Goal: Task Accomplishment & Management: Manage account settings

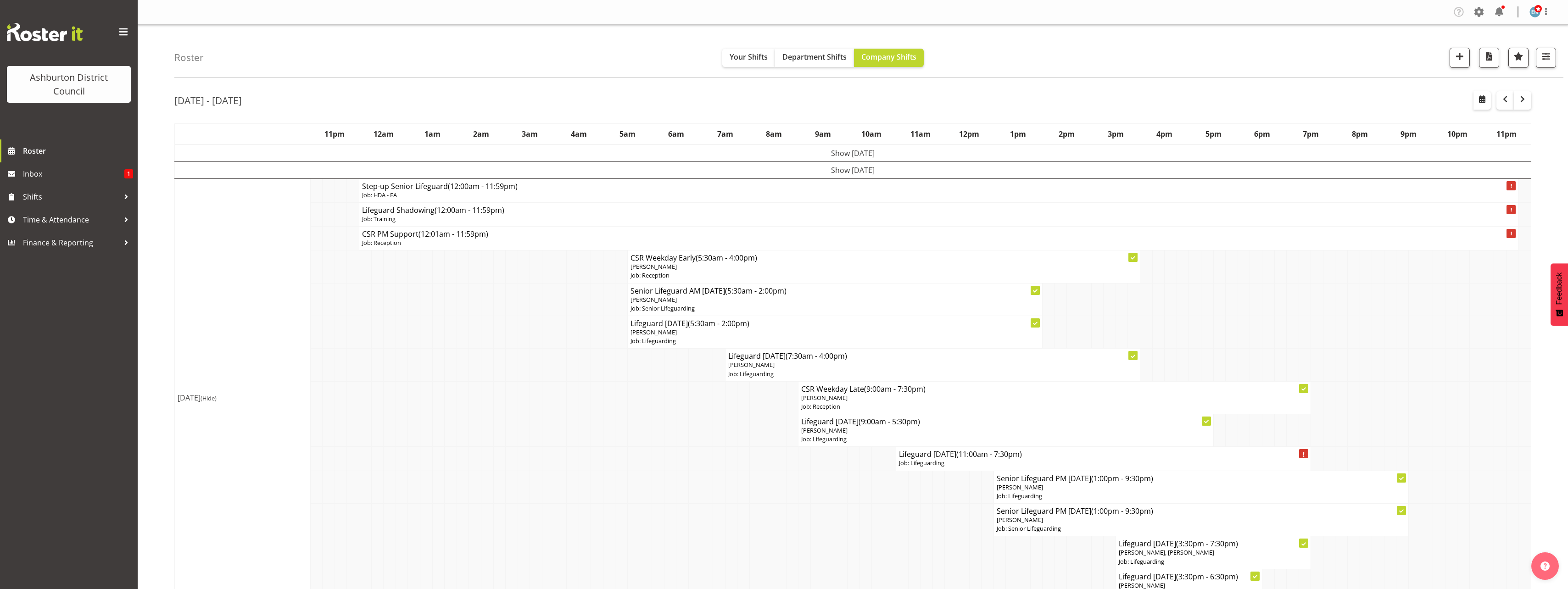
click at [1194, 103] on div "[DATE] - [DATE]" at bounding box center [852, 101] width 1356 height 21
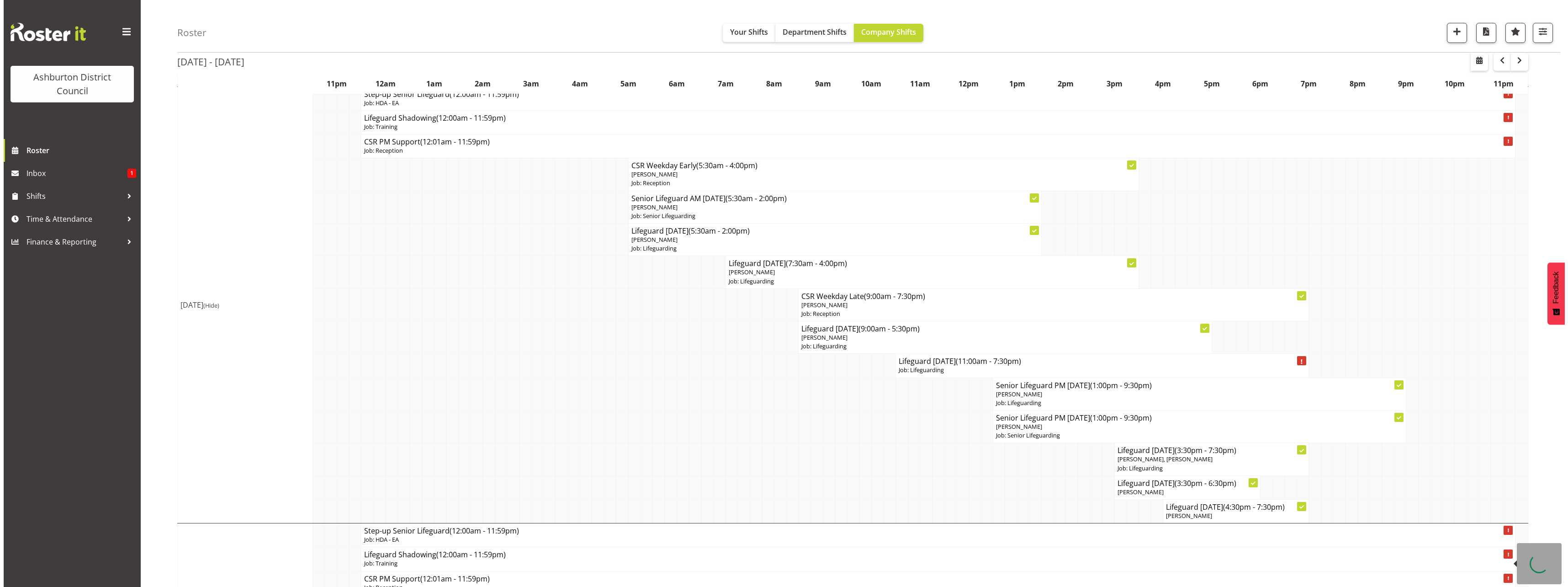
scroll to position [137, 0]
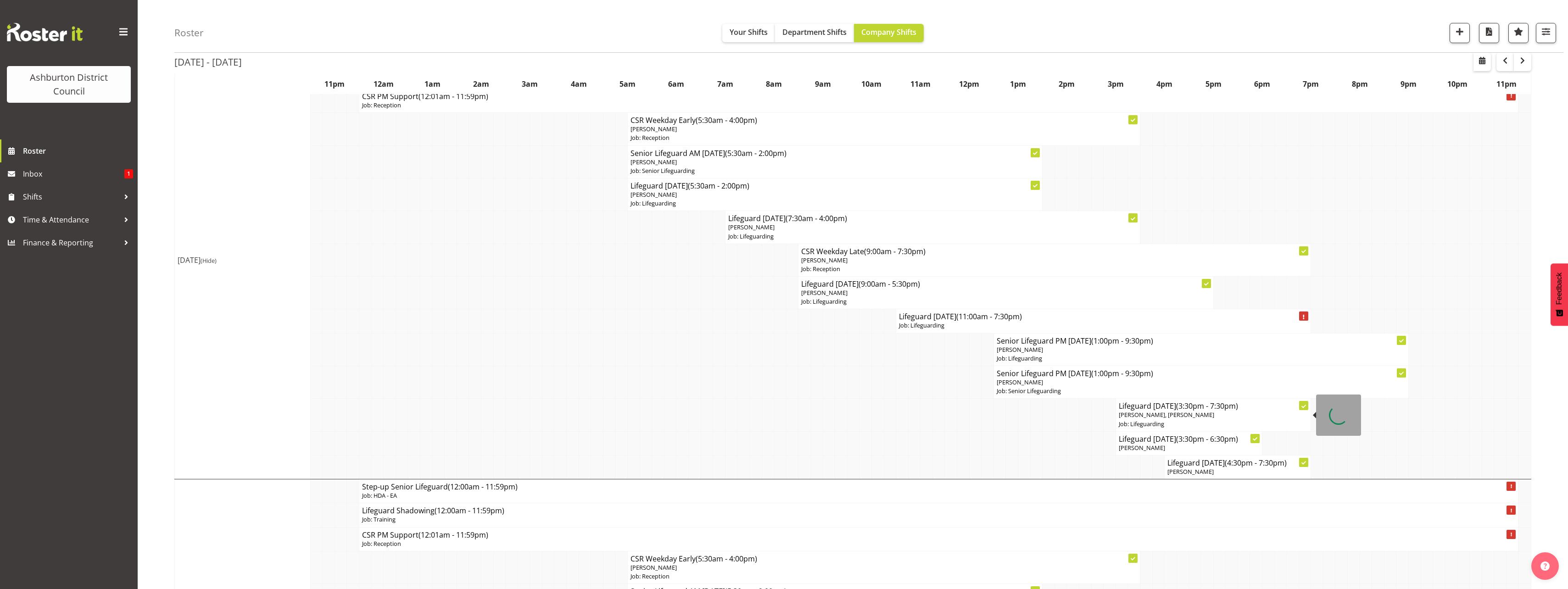
click at [1204, 409] on span "(3:30pm - 7:30pm)" at bounding box center [1207, 406] width 62 height 10
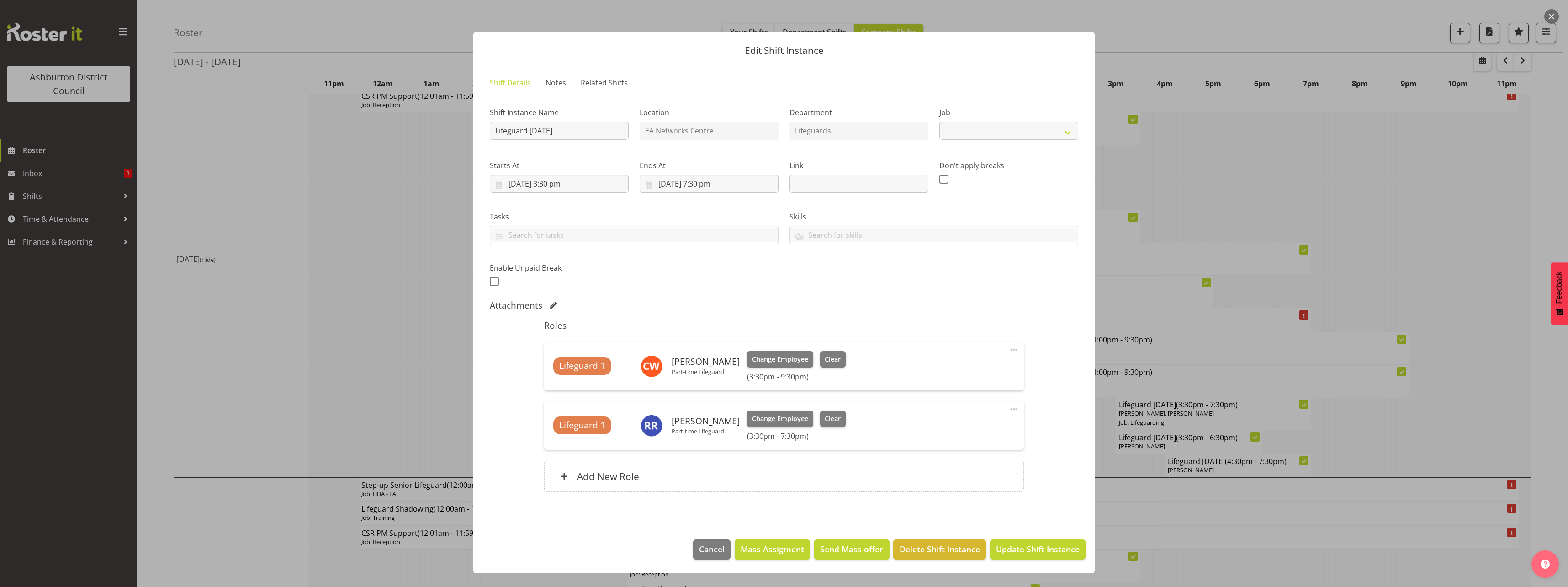
select select "38"
click at [829, 363] on span "Clear" at bounding box center [833, 359] width 16 height 10
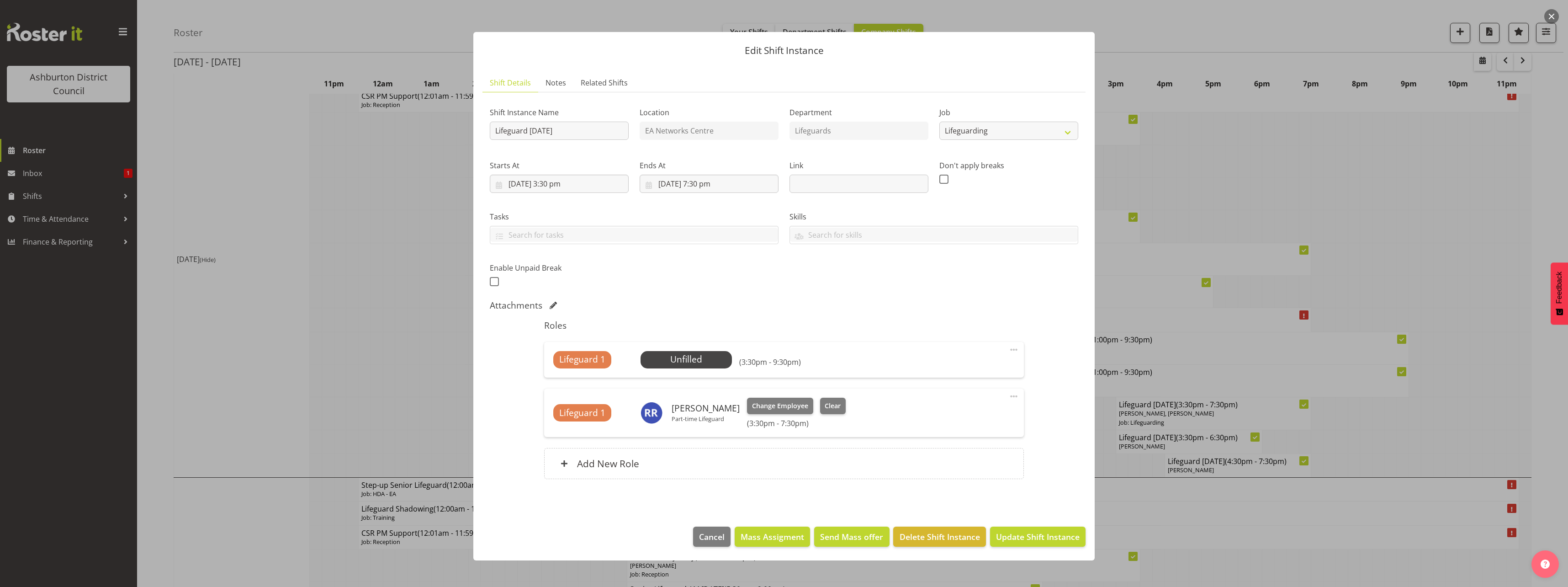
click at [1013, 351] on span at bounding box center [1014, 350] width 11 height 11
click at [953, 406] on link "Delete" at bounding box center [975, 402] width 88 height 16
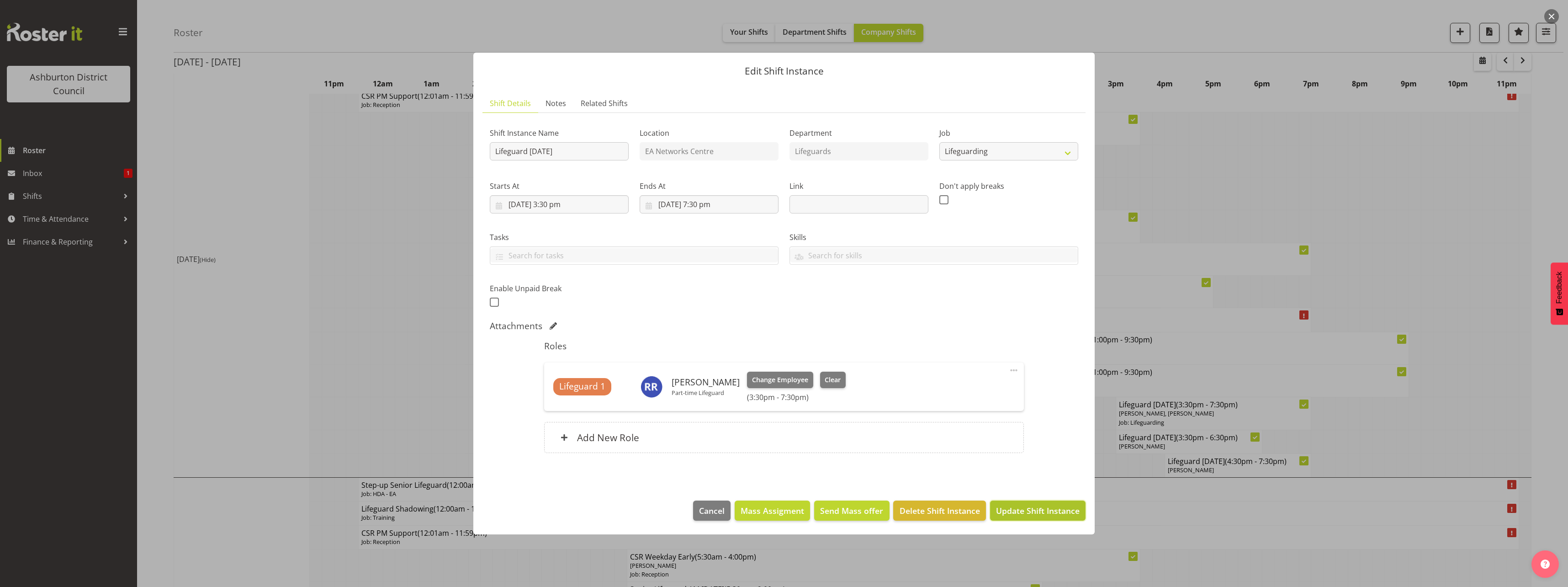
click at [1040, 517] on button "Update Shift Instance" at bounding box center [1038, 510] width 96 height 20
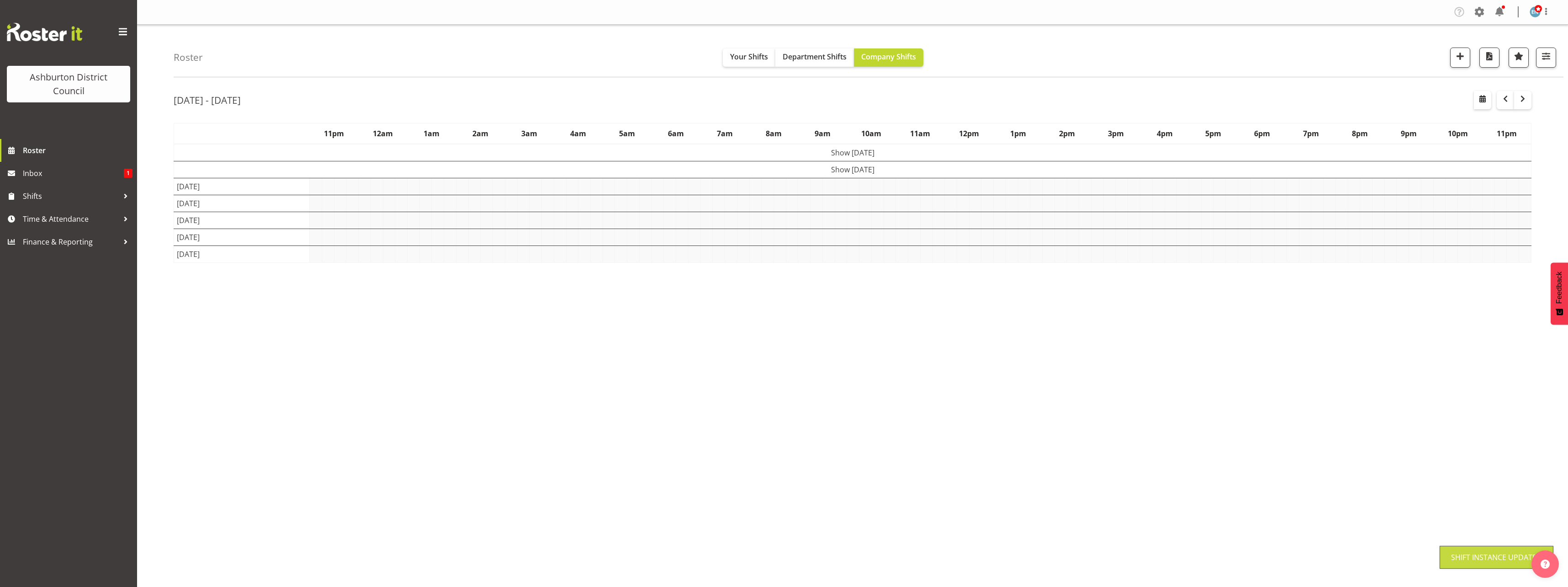
scroll to position [0, 0]
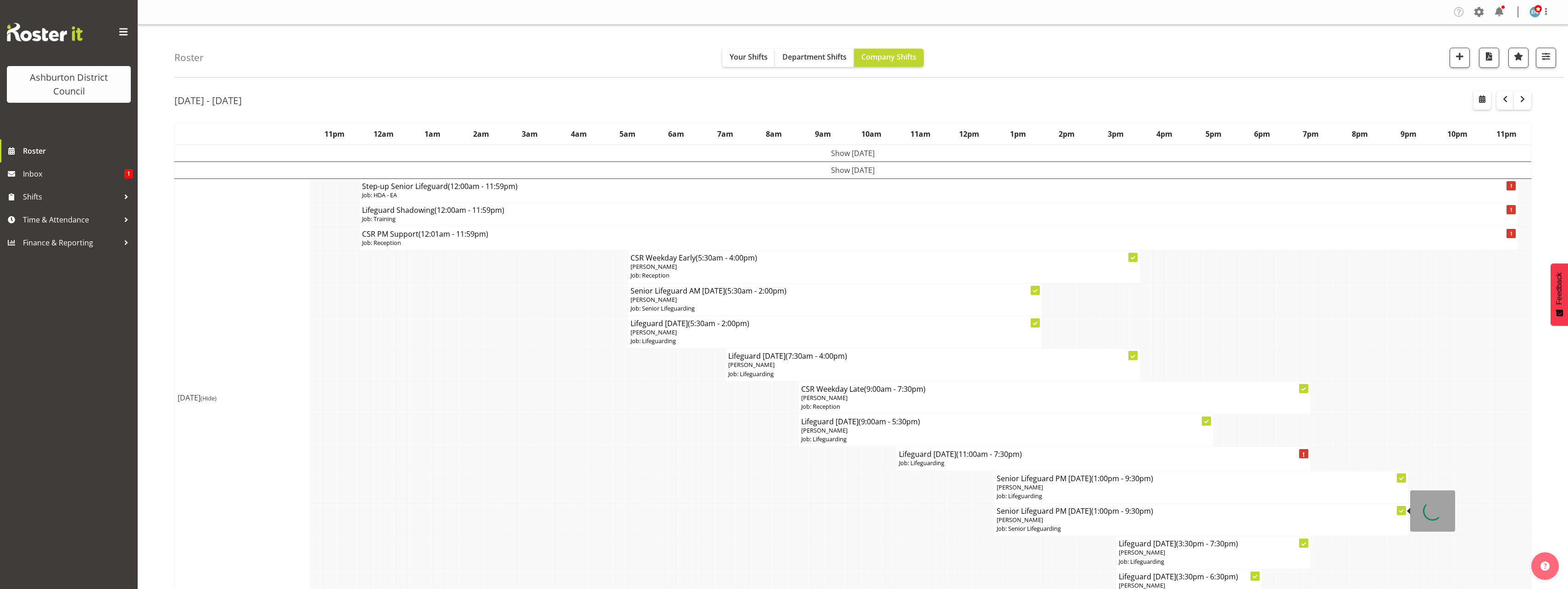
click at [1061, 524] on p "[PERSON_NAME]" at bounding box center [1201, 520] width 409 height 9
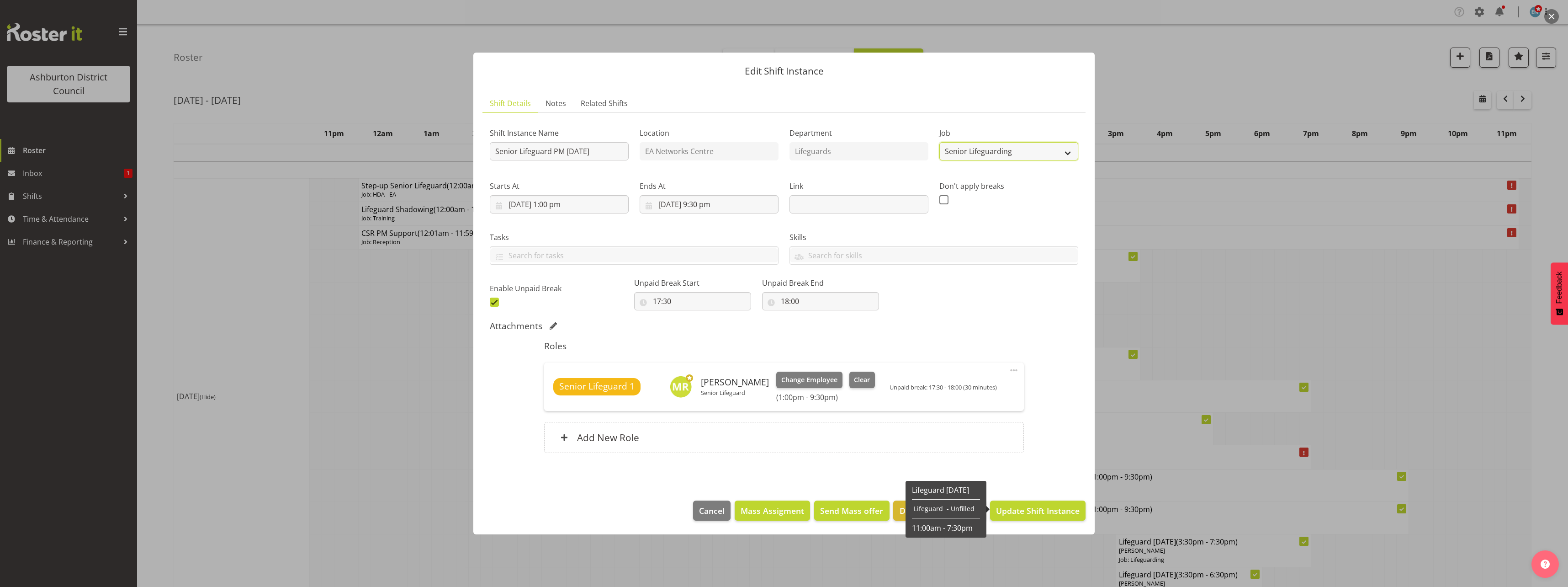
click at [1031, 156] on select "Create new job Casual HDA - CSR HDA - EA Lifeguarding LTS- Alt Duties Ordinary …" at bounding box center [1009, 151] width 139 height 18
select select "38"
click at [939, 142] on select "Create new job Casual HDA - CSR HDA - EA Lifeguarding LTS- Alt Duties Ordinary …" at bounding box center [1009, 151] width 139 height 18
click at [857, 374] on button "Clear" at bounding box center [862, 379] width 26 height 16
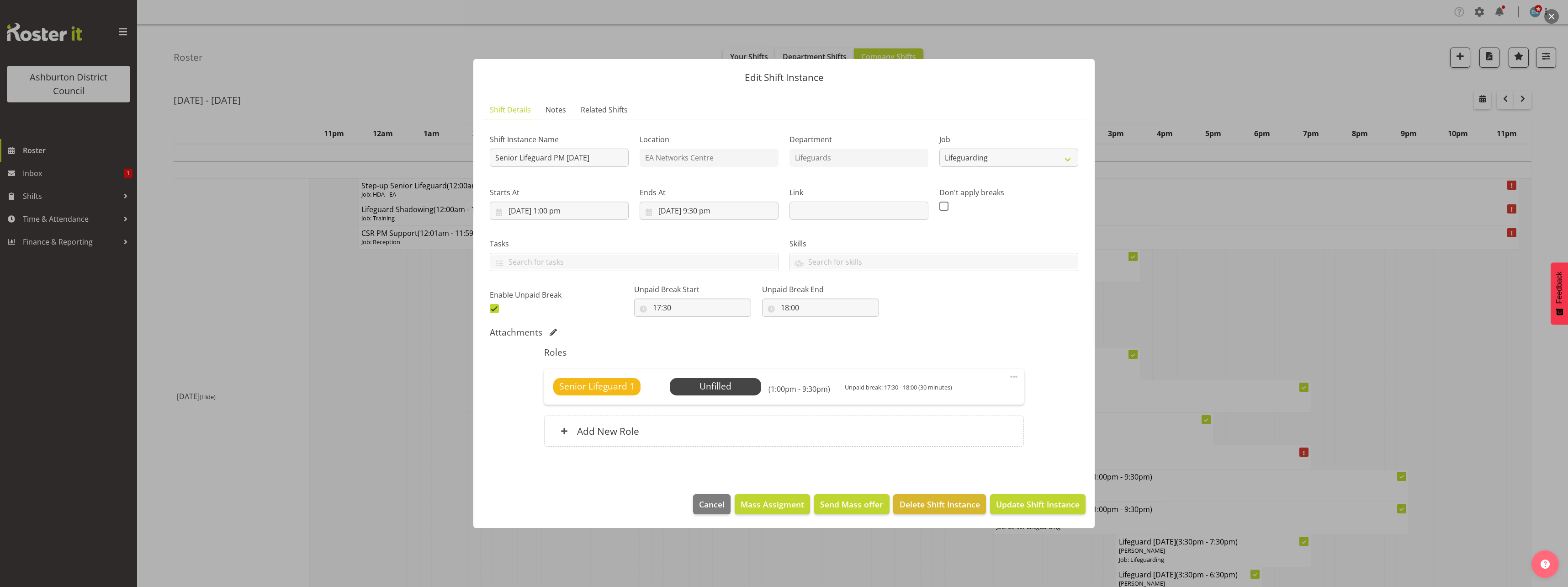
click at [1015, 375] on span at bounding box center [1014, 376] width 11 height 11
click at [987, 401] on link "Edit" at bounding box center [975, 396] width 88 height 16
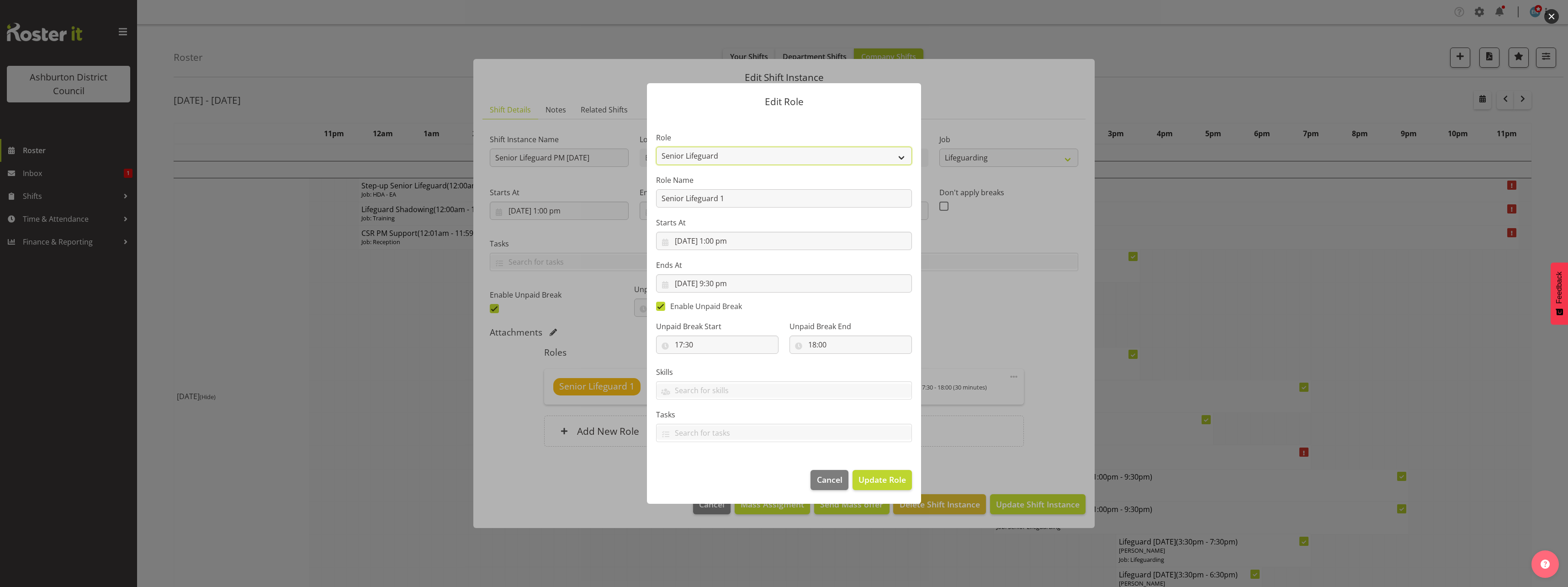
click at [750, 153] on select "AAGM Deputy Director AAGM Director Archivist Childrens Librarian Collections & …" at bounding box center [784, 156] width 256 height 18
select select "64"
click at [656, 147] on select "AAGM Deputy Director AAGM Director Archivist Childrens Librarian Collections & …" at bounding box center [784, 156] width 256 height 18
click at [891, 476] on span "Update Role" at bounding box center [882, 480] width 47 height 12
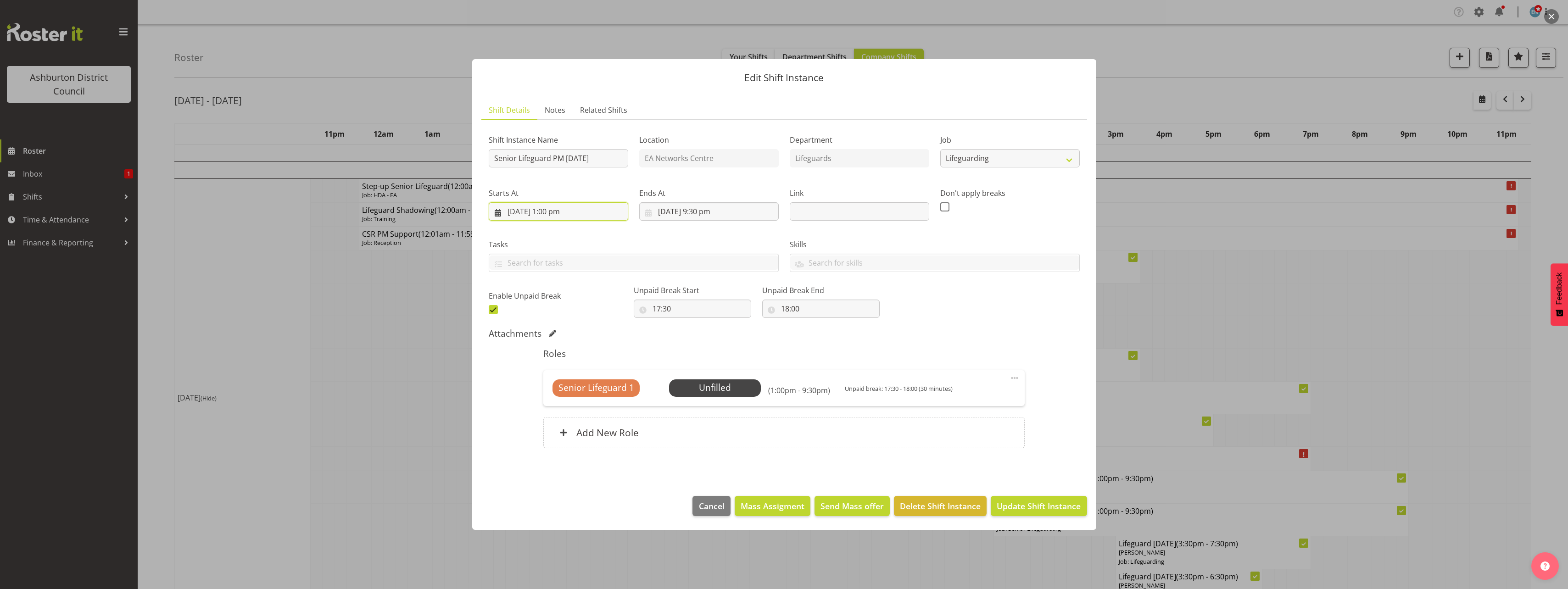
click at [559, 210] on input "[DATE] 1:00 pm" at bounding box center [558, 211] width 139 height 18
drag, startPoint x: 558, startPoint y: 409, endPoint x: 558, endPoint y: 398, distance: 11.0
click at [558, 409] on select "00 01 02 03 04 05 06 07 08 09 10 11 12 13 14 15 16 17 18 19 20 21 22 23" at bounding box center [559, 406] width 21 height 18
select select "15"
click at [548, 397] on select "00 01 02 03 04 05 06 07 08 09 10 11 12 13 14 15 16 17 18 19 20 21 22 23" at bounding box center [559, 406] width 21 height 18
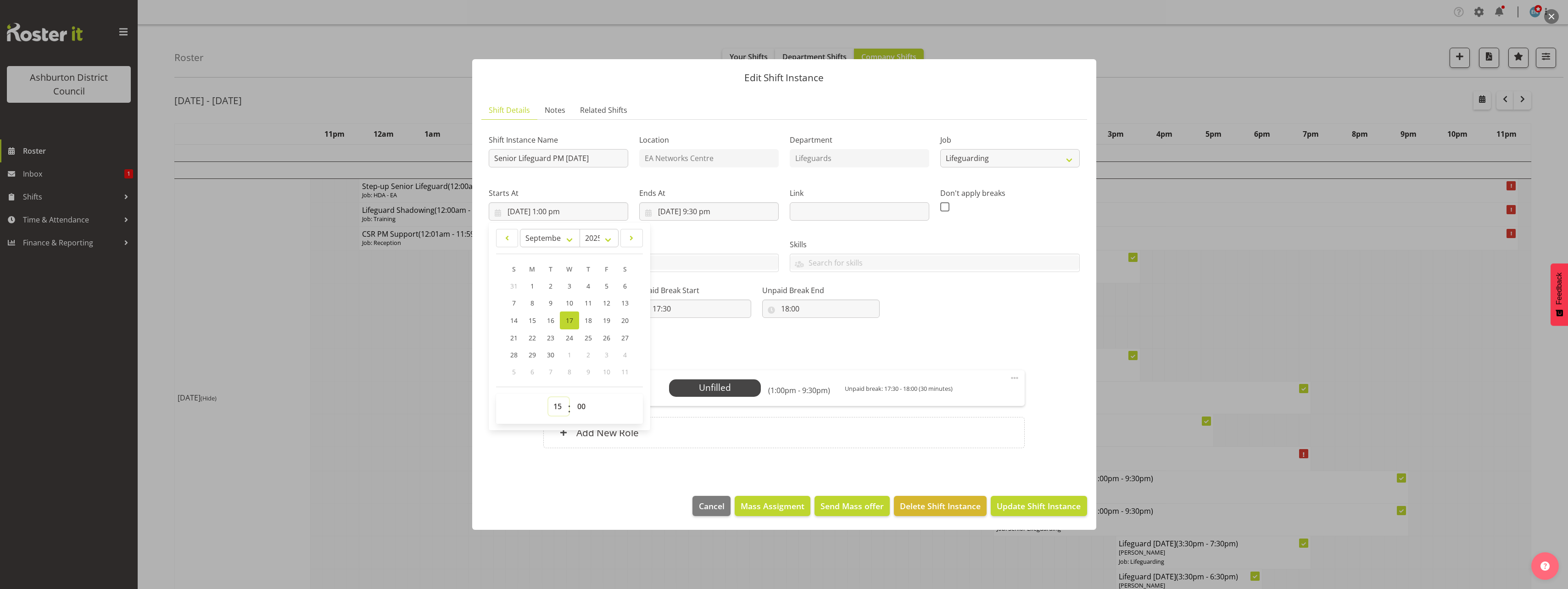
type input "[DATE] 3:00 pm"
drag, startPoint x: 583, startPoint y: 404, endPoint x: 580, endPoint y: 397, distance: 7.6
click at [583, 404] on select "00 01 02 03 04 05 06 07 08 09 10 11 12 13 14 15 16 17 18 19 20 21 22 23 24 25 2…" at bounding box center [583, 406] width 21 height 18
select select "30"
click at [572, 397] on select "00 01 02 03 04 05 06 07 08 09 10 11 12 13 14 15 16 17 18 19 20 21 22 23 24 25 2…" at bounding box center [583, 406] width 21 height 18
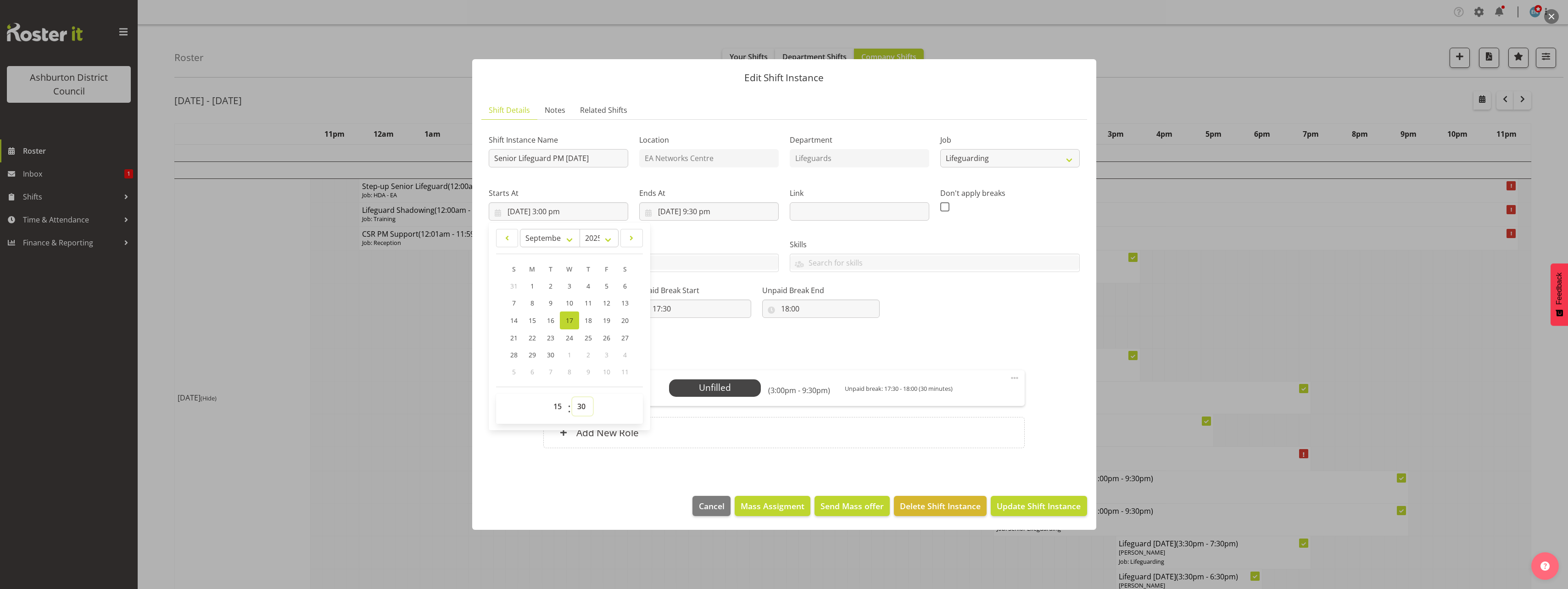
type input "[DATE] 3:30 pm"
click at [963, 319] on div "Shift Instance Name Senior Lifeguard PM [DATE] Location EA Networks Centre Depa…" at bounding box center [784, 222] width 602 height 201
click at [657, 309] on input "17:30" at bounding box center [693, 309] width 117 height 18
click at [695, 334] on select "00 01 02 03 04 05 06 07 08 09 10 11 12 13 14 15 16 17 18 19 20 21 22 23" at bounding box center [696, 332] width 21 height 18
select select "19"
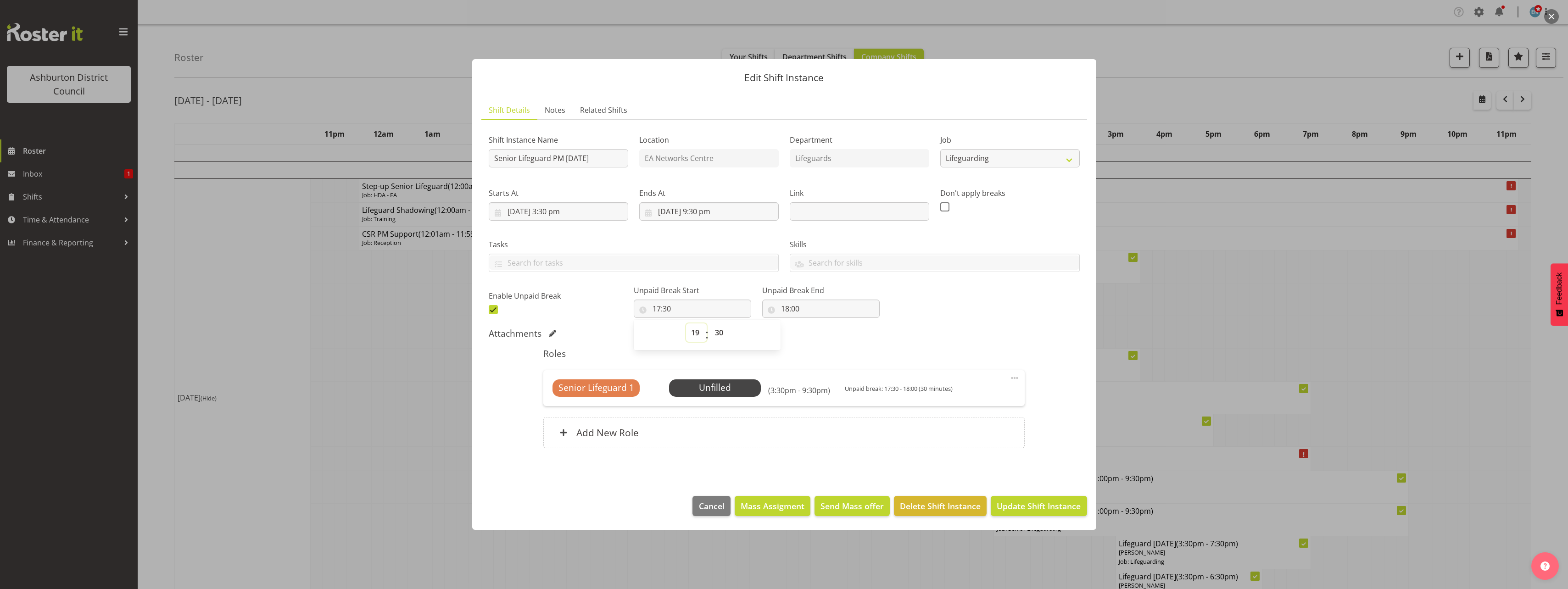
click at [686, 323] on select "00 01 02 03 04 05 06 07 08 09 10 11 12 13 14 15 16 17 18 19 20 21 22 23" at bounding box center [696, 332] width 21 height 18
type input "19:30"
click at [781, 308] on input "18:00" at bounding box center [821, 309] width 117 height 18
click at [814, 327] on select "00 01 02 03 04 05 06 07 08 09 10 11 12 13 14 15 16 17 18 19 20 21 22 23" at bounding box center [825, 332] width 21 height 18
select select "20"
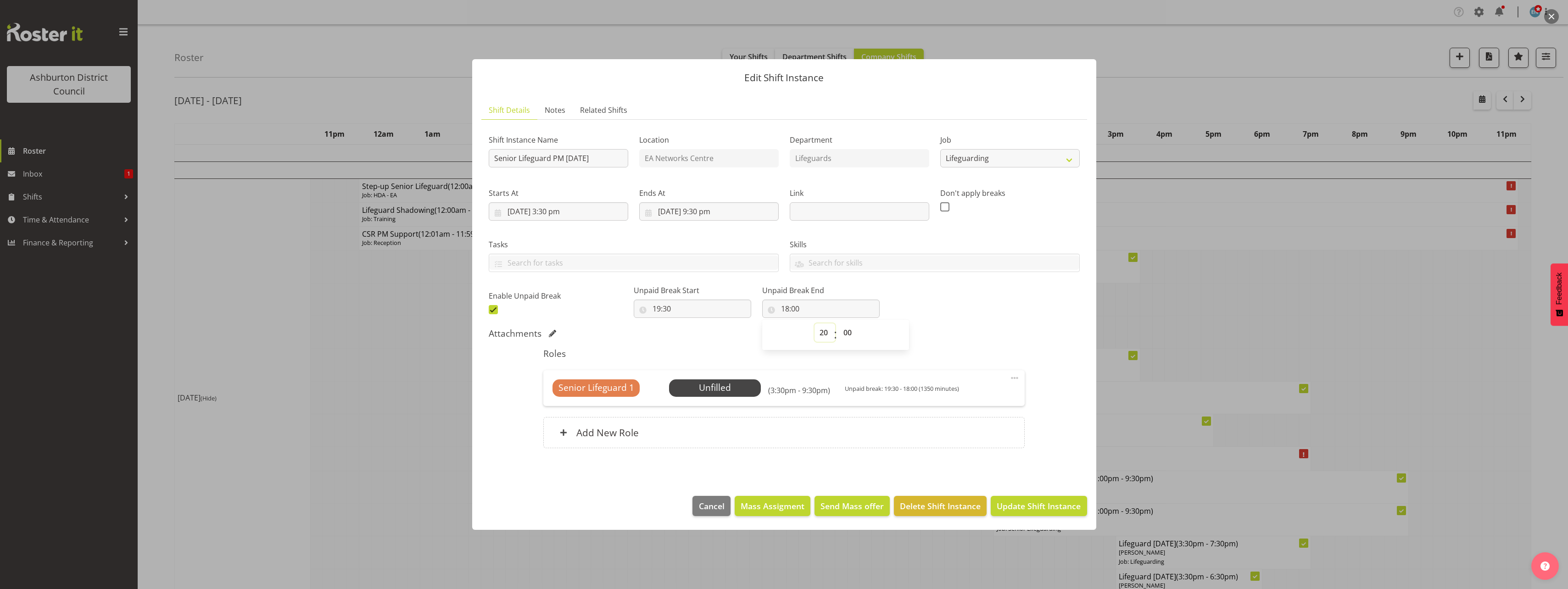
click at [814, 323] on select "00 01 02 03 04 05 06 07 08 09 10 11 12 13 14 15 16 17 18 19 20 21 22 23" at bounding box center [825, 332] width 21 height 18
type input "20:00"
click at [940, 322] on div "Shift Instance Name Senior Lifeguard PM [DATE] Location EA Networks Centre Depa…" at bounding box center [784, 222] width 602 height 201
click at [709, 384] on span "Select Employee" at bounding box center [715, 388] width 68 height 13
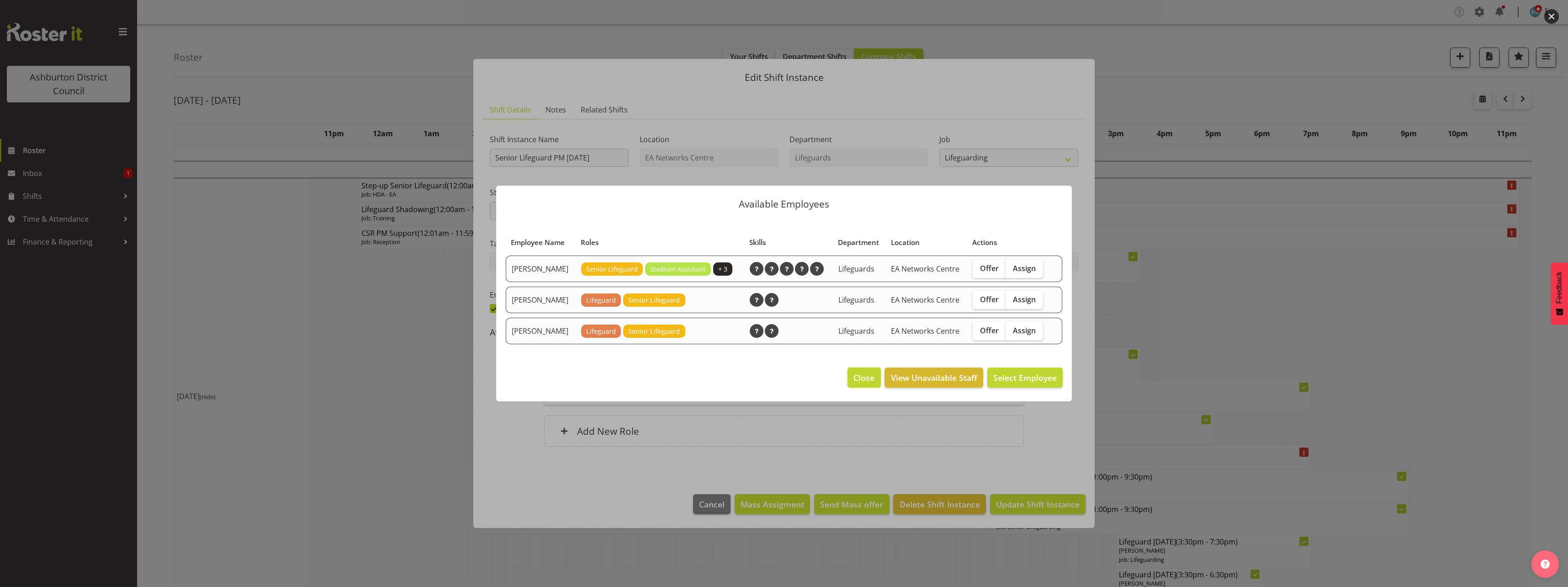
click at [869, 376] on span "Close" at bounding box center [864, 378] width 21 height 12
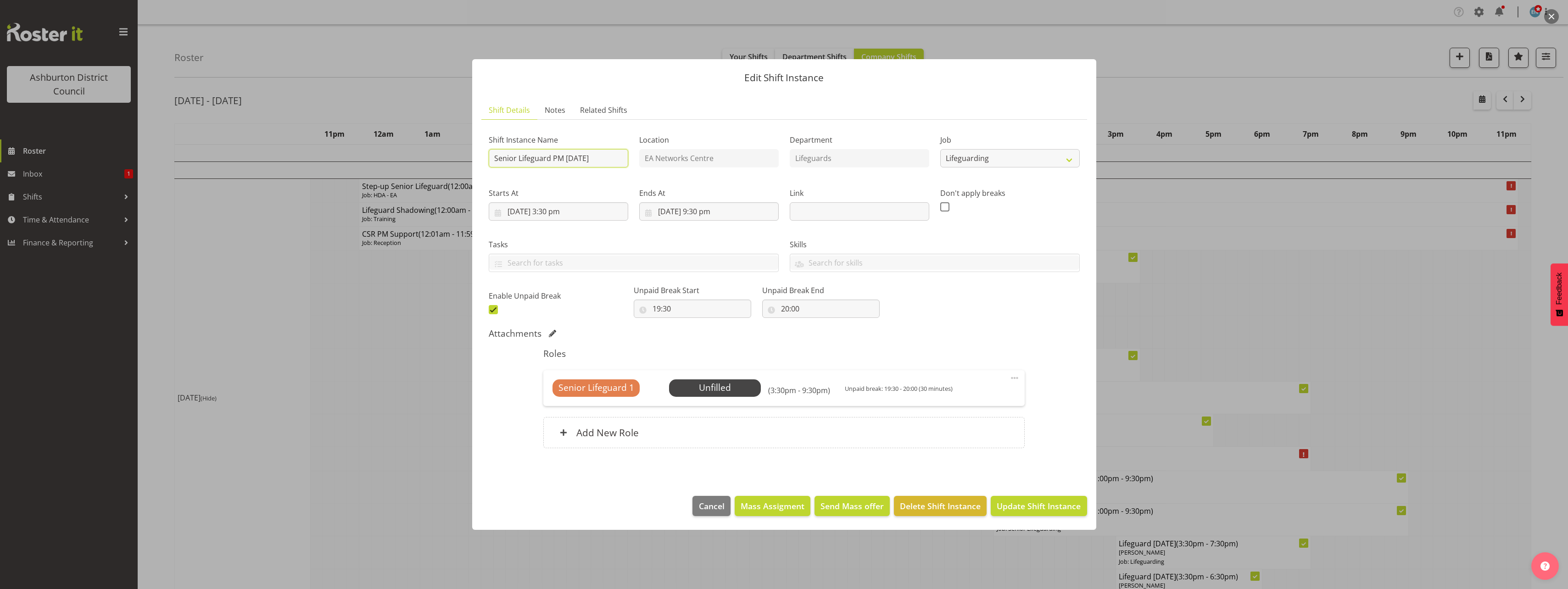
click at [516, 158] on input "Senior Lifeguard PM [DATE]" at bounding box center [558, 158] width 139 height 18
drag, startPoint x: 518, startPoint y: 157, endPoint x: 472, endPoint y: 159, distance: 46.0
click at [472, 159] on section "Shift Details Notes Related Shifts Shift Instance Name Senior Lifeguard PM [DAT…" at bounding box center [784, 289] width 624 height 395
type input "Lifeguard PM [DATE]"
click at [1041, 506] on span "Update Shift Instance" at bounding box center [1038, 506] width 84 height 12
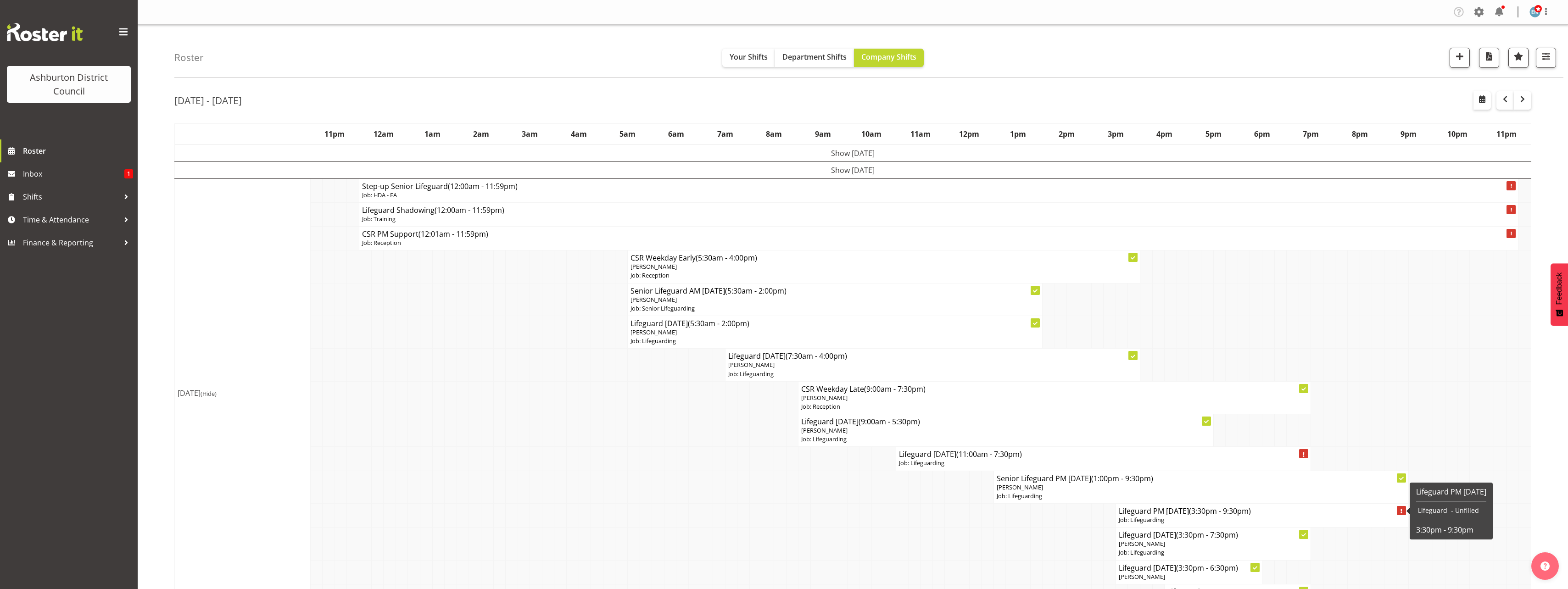
click at [1147, 514] on h4 "Lifeguard PM [DATE] (3:30pm - 9:30pm)" at bounding box center [1262, 511] width 287 height 9
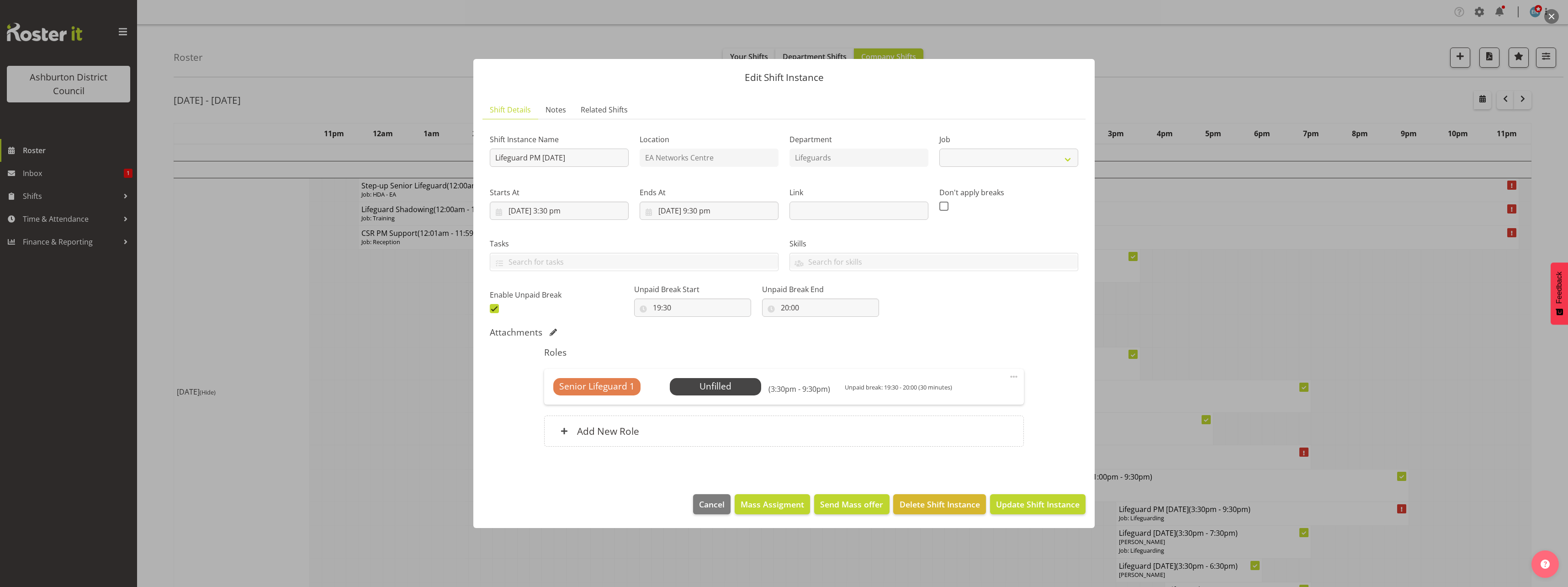
select select "38"
click at [740, 387] on span "Select Employee" at bounding box center [715, 387] width 68 height 13
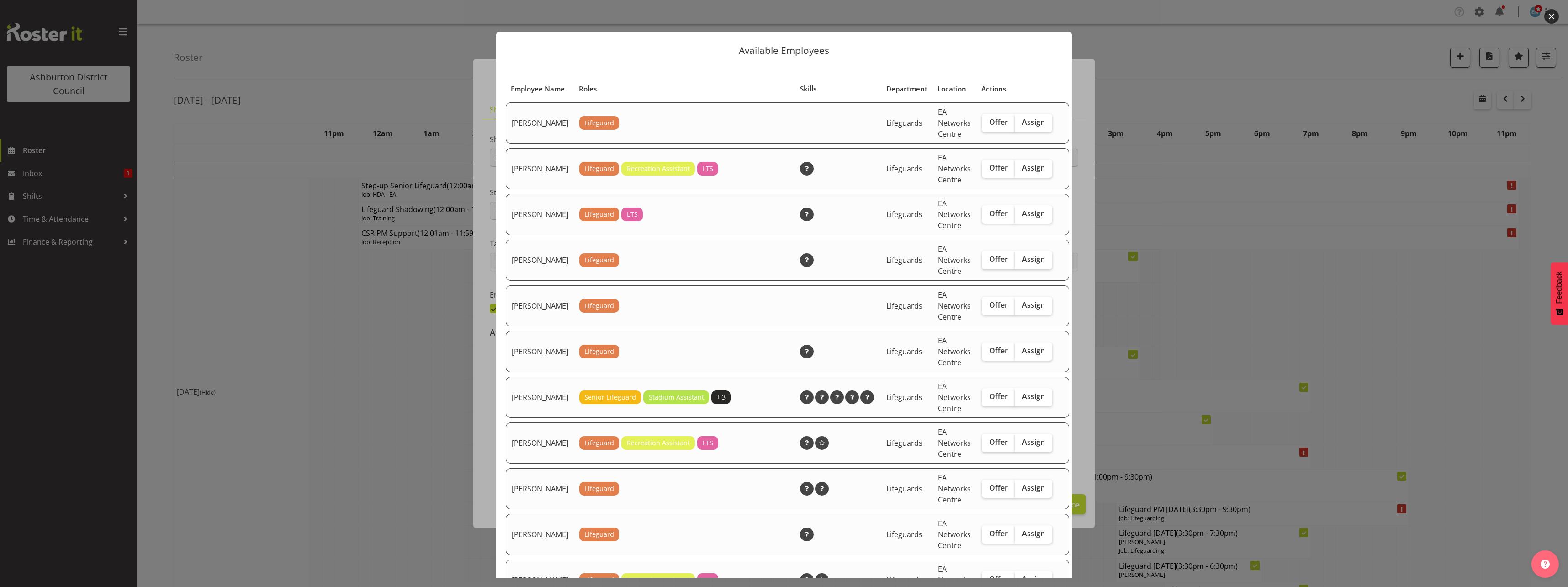
scroll to position [183, 0]
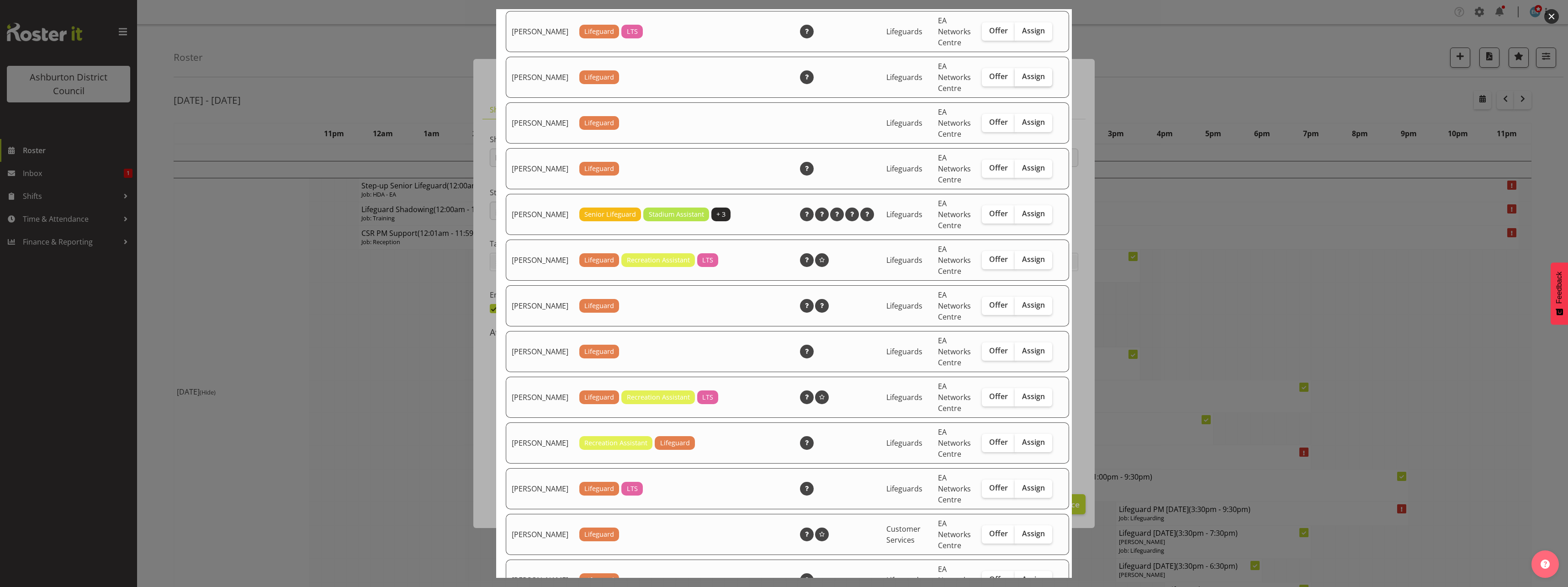
click at [1025, 81] on span "Assign" at bounding box center [1034, 76] width 23 height 9
click at [1021, 80] on input "Assign" at bounding box center [1018, 77] width 6 height 6
checkbox input "true"
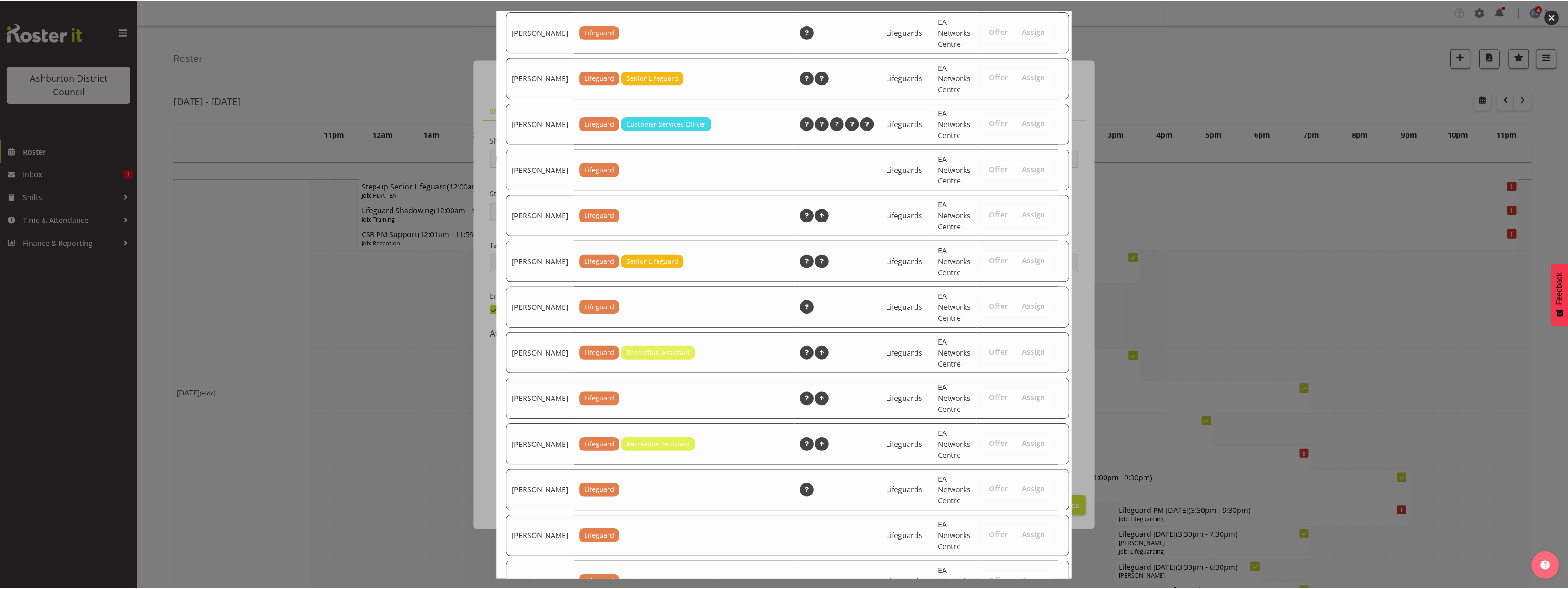
scroll to position [1329, 0]
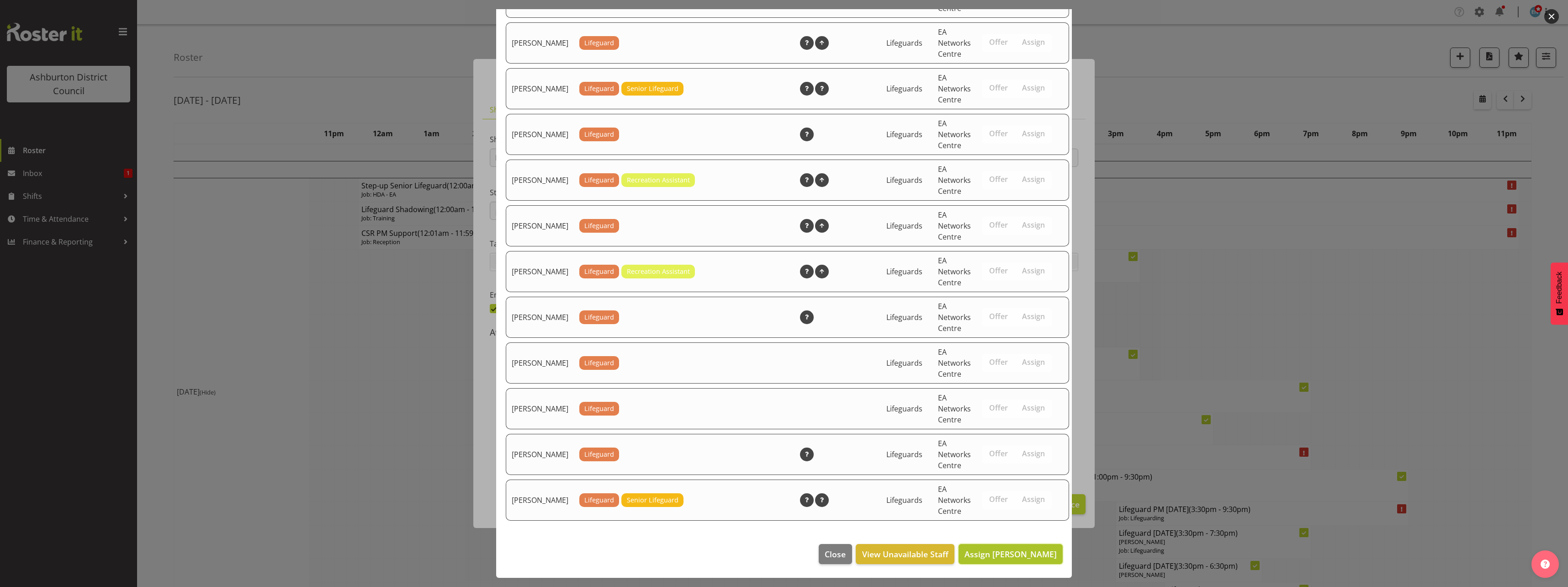
click at [1012, 560] on span "Assign [PERSON_NAME]" at bounding box center [1010, 554] width 93 height 12
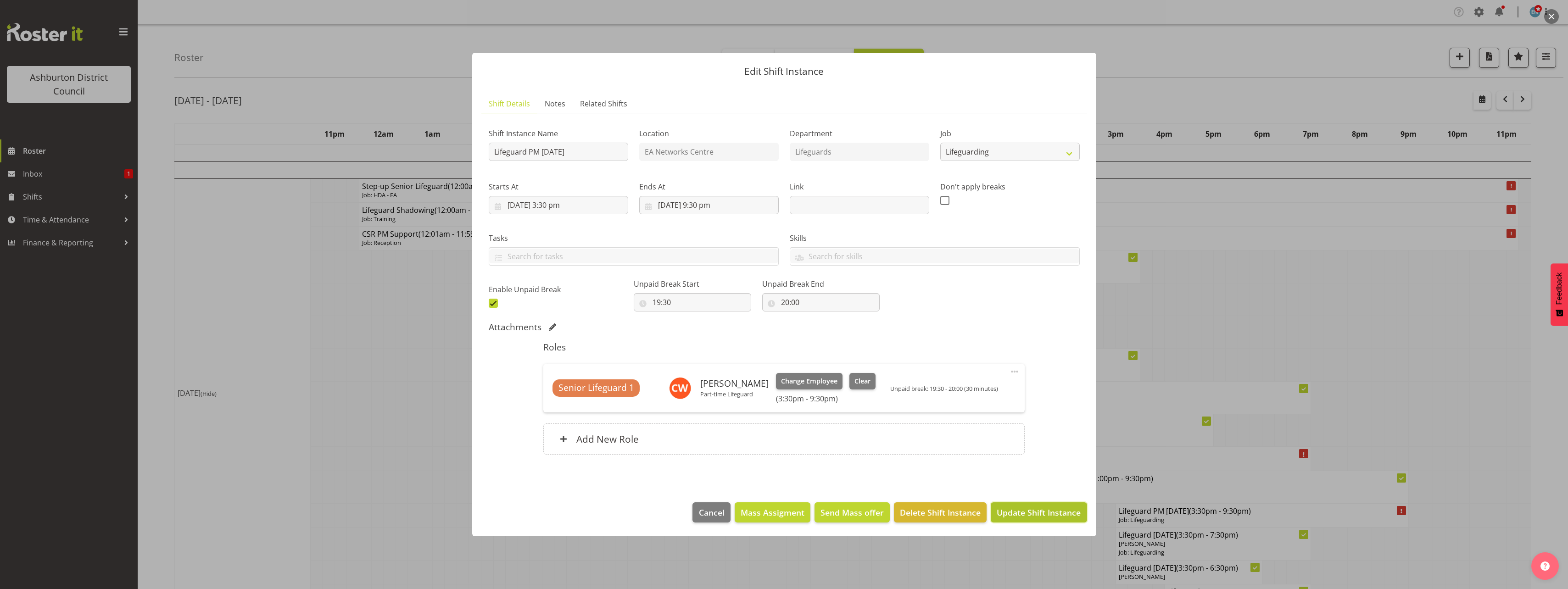
click at [1048, 519] on button "Update Shift Instance" at bounding box center [1039, 512] width 96 height 20
